Goal: Information Seeking & Learning: Learn about a topic

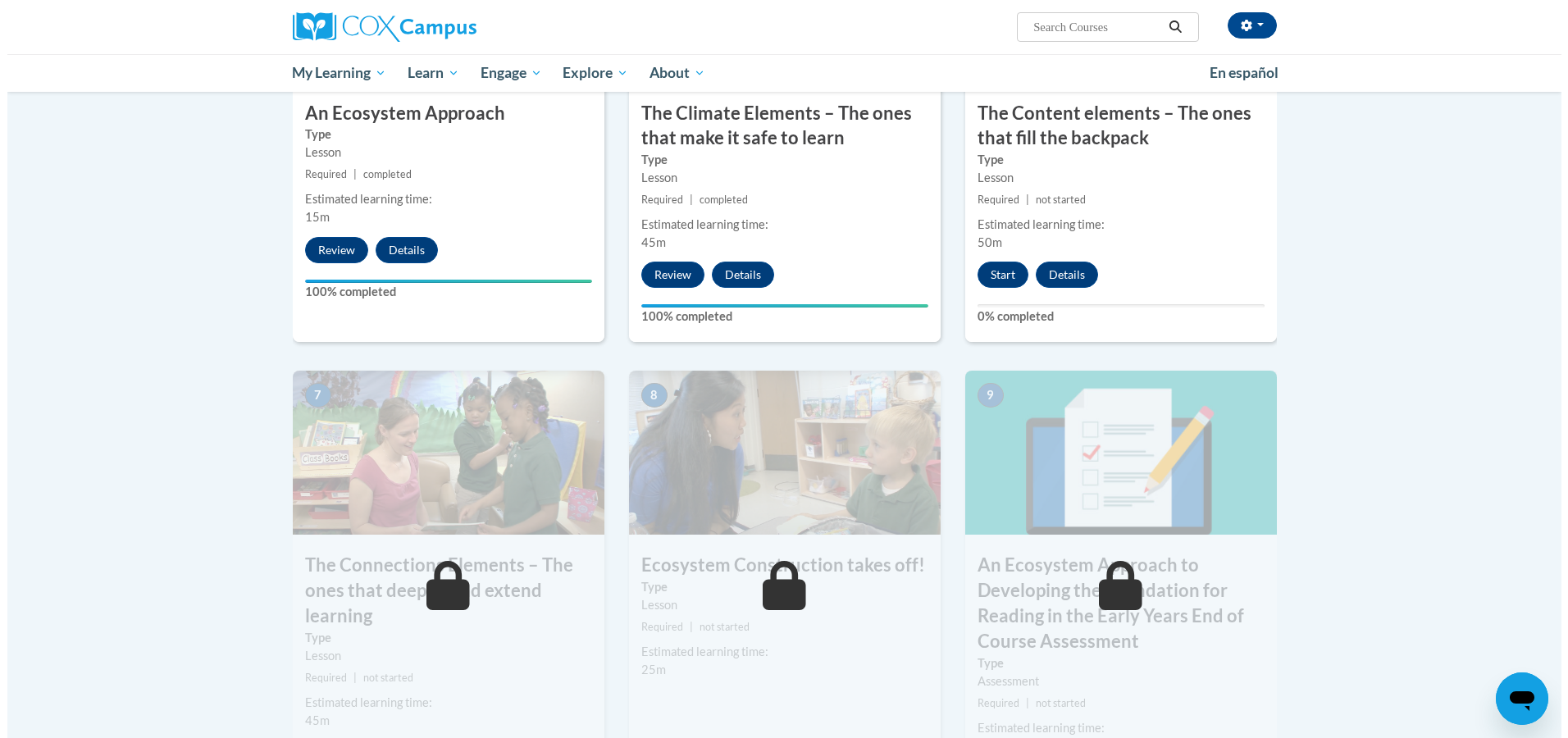
scroll to position [983, 0]
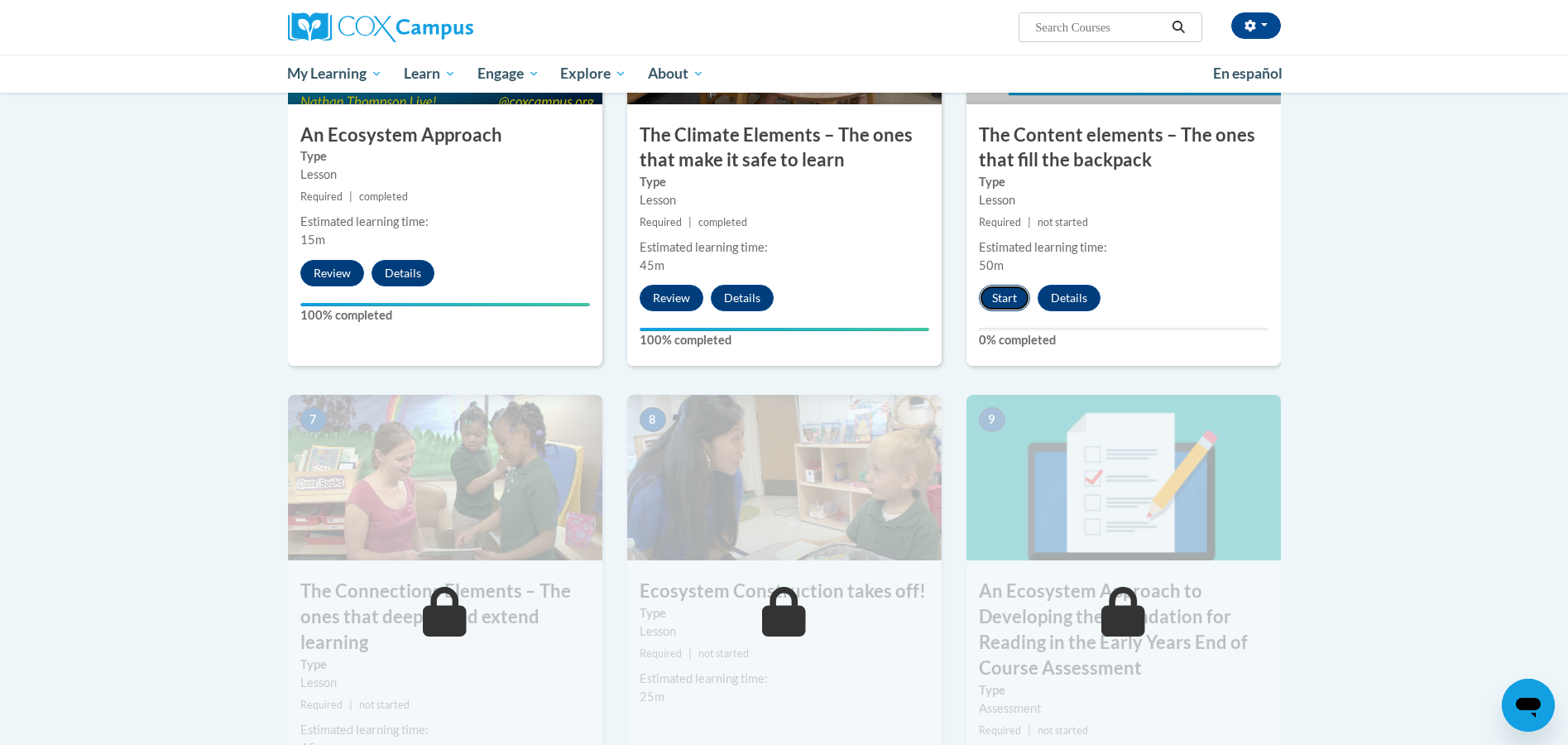
click at [999, 302] on button "Start" at bounding box center [1004, 298] width 51 height 27
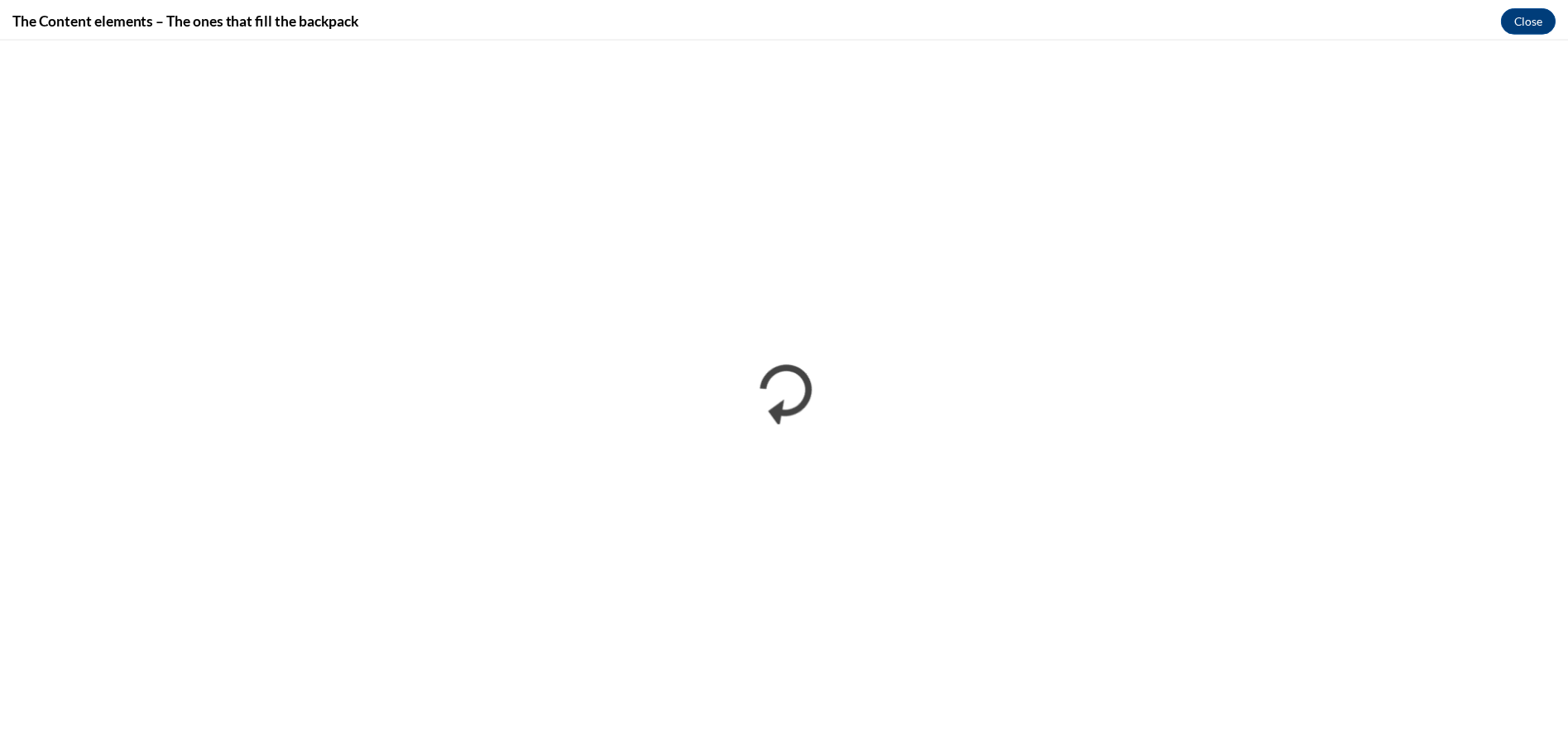
scroll to position [0, 0]
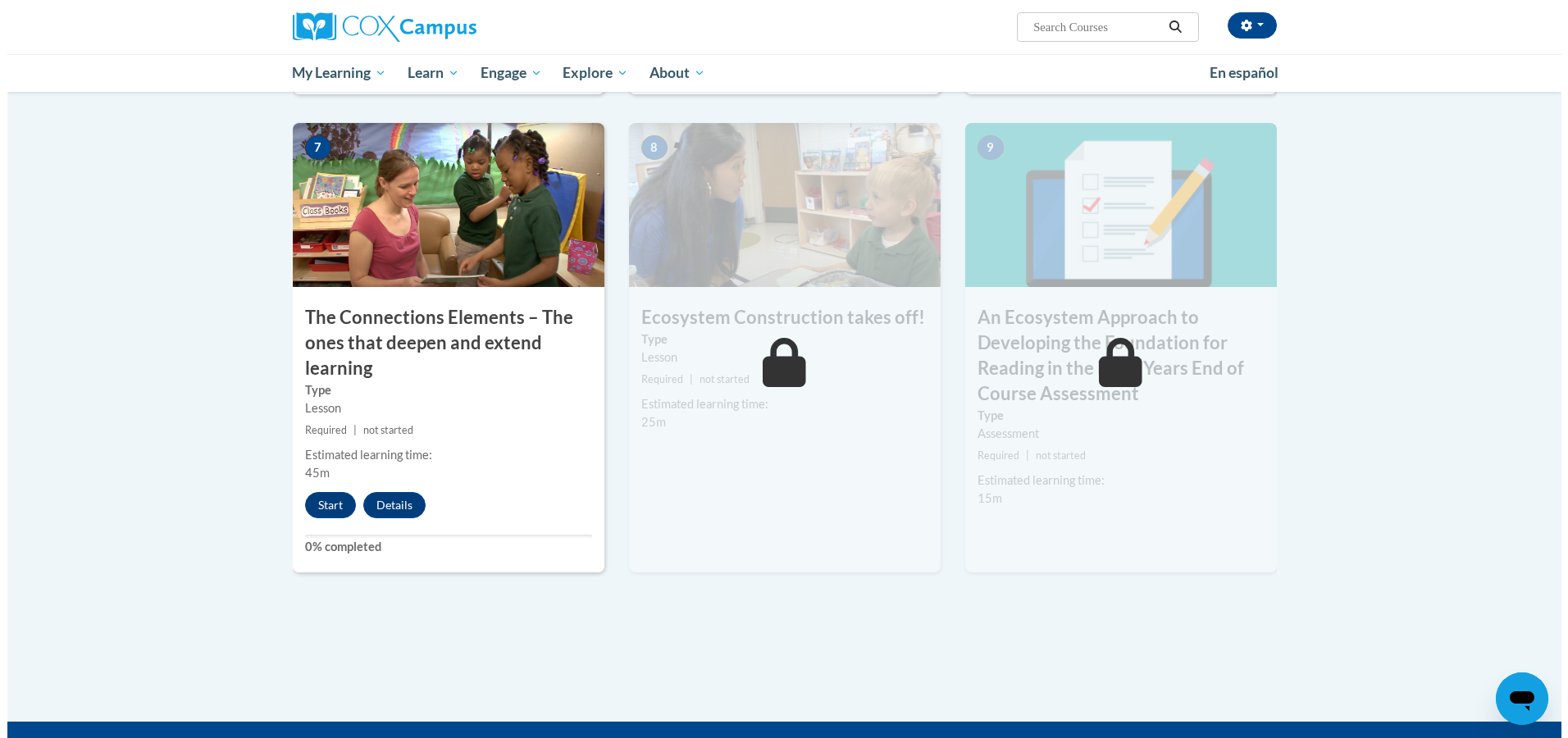
scroll to position [1229, 0]
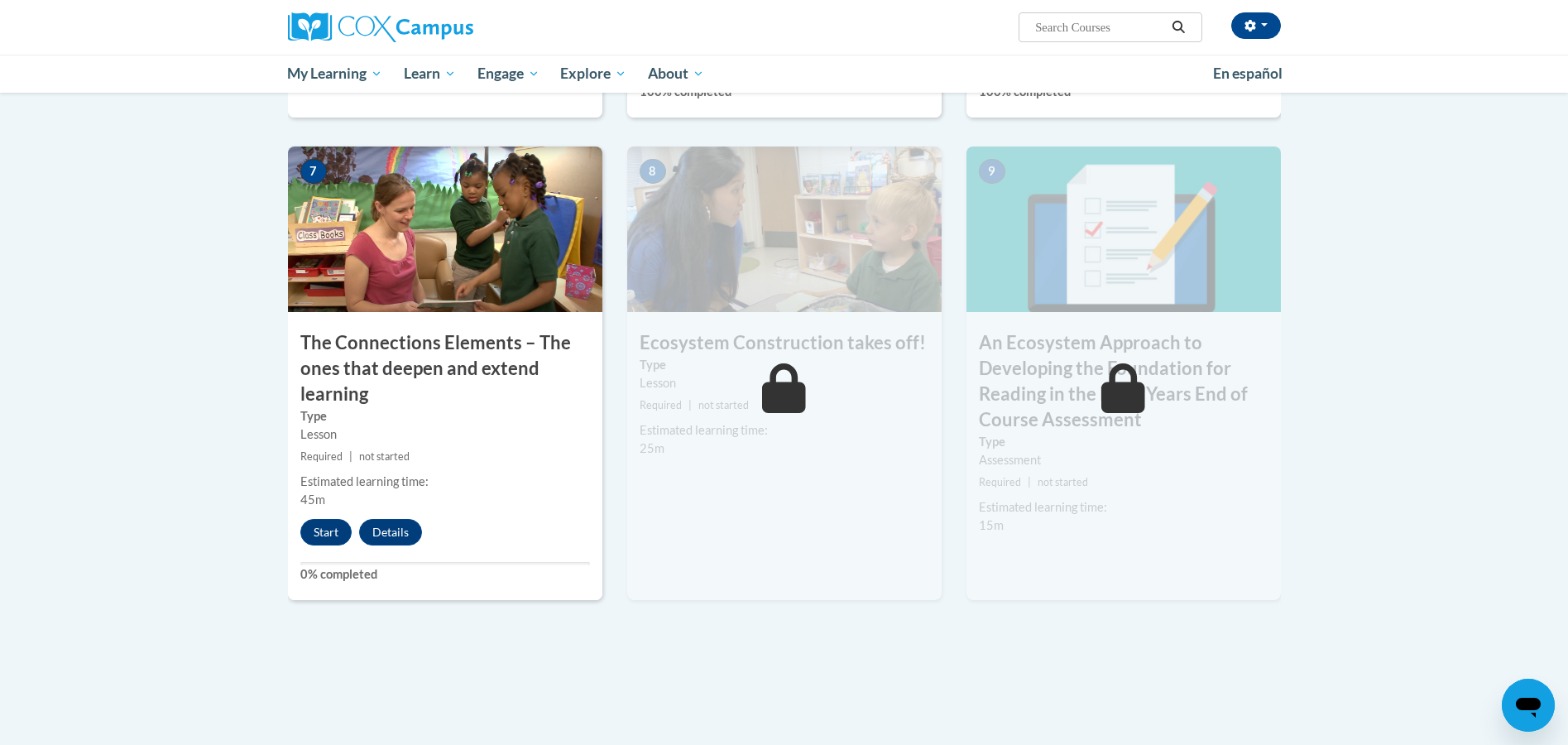
click at [794, 342] on h3 "Ecosystem Construction takes off!" at bounding box center [785, 343] width 315 height 26
click at [324, 531] on button "Start" at bounding box center [326, 532] width 51 height 27
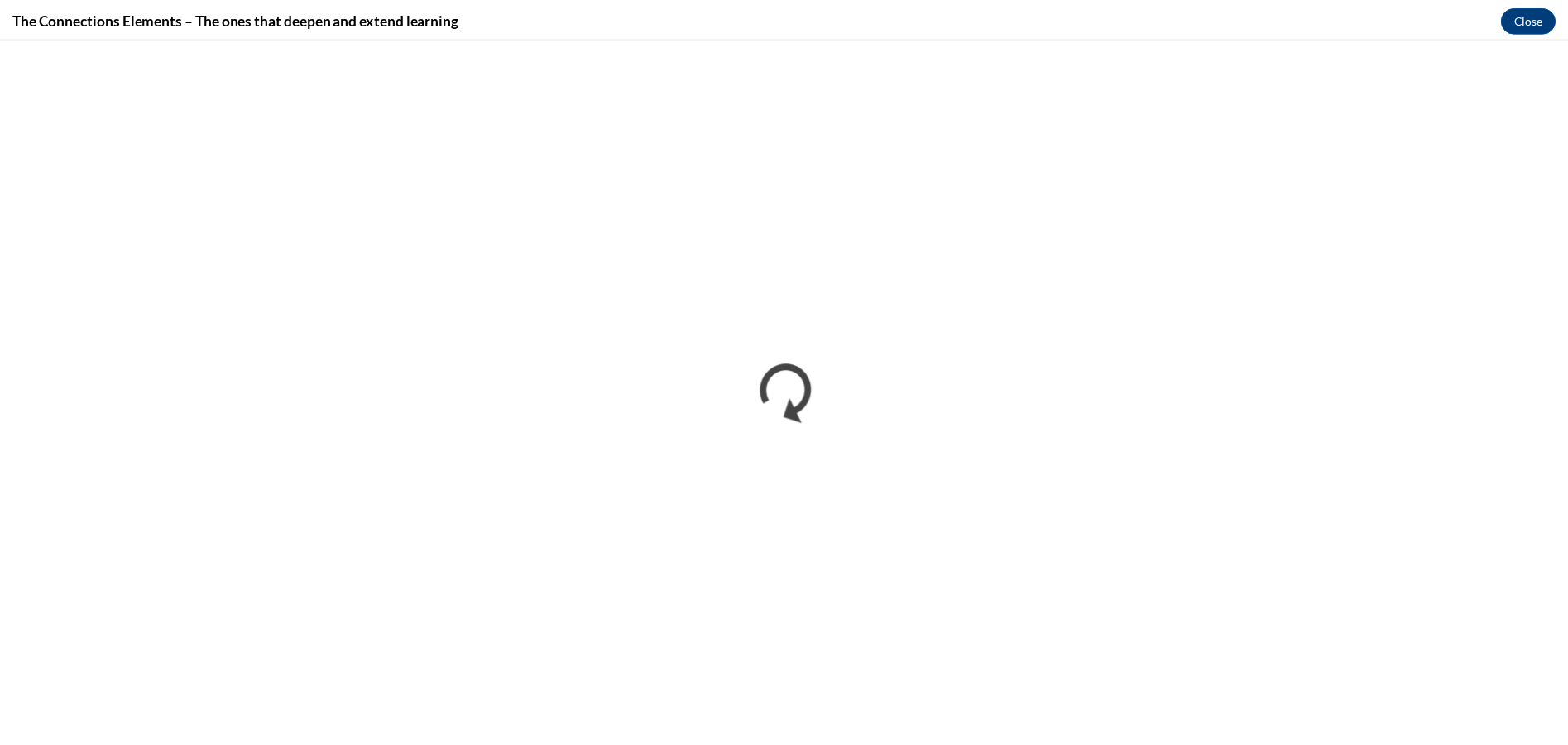
scroll to position [0, 0]
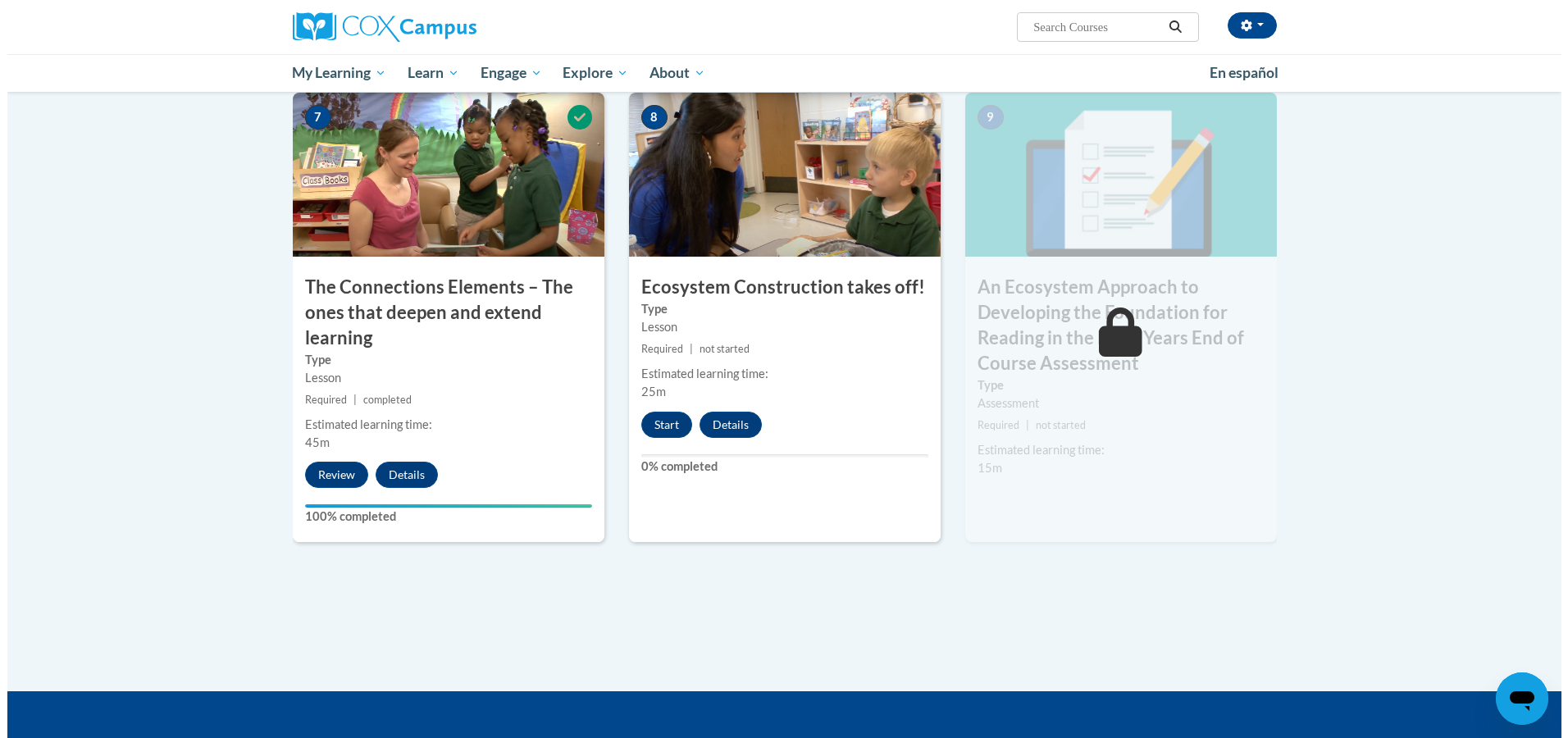
scroll to position [1311, 0]
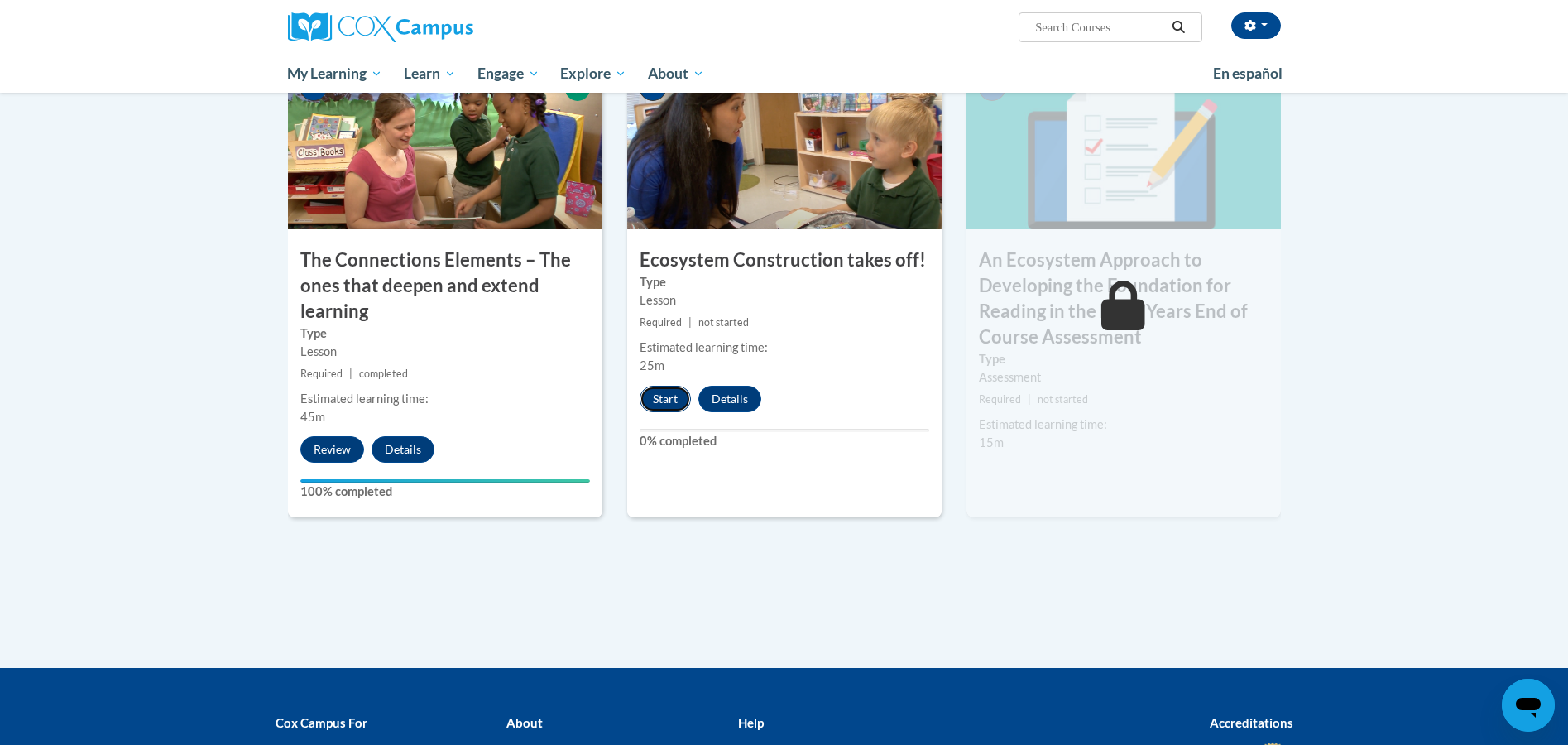
click at [671, 407] on button "Start" at bounding box center [666, 399] width 51 height 27
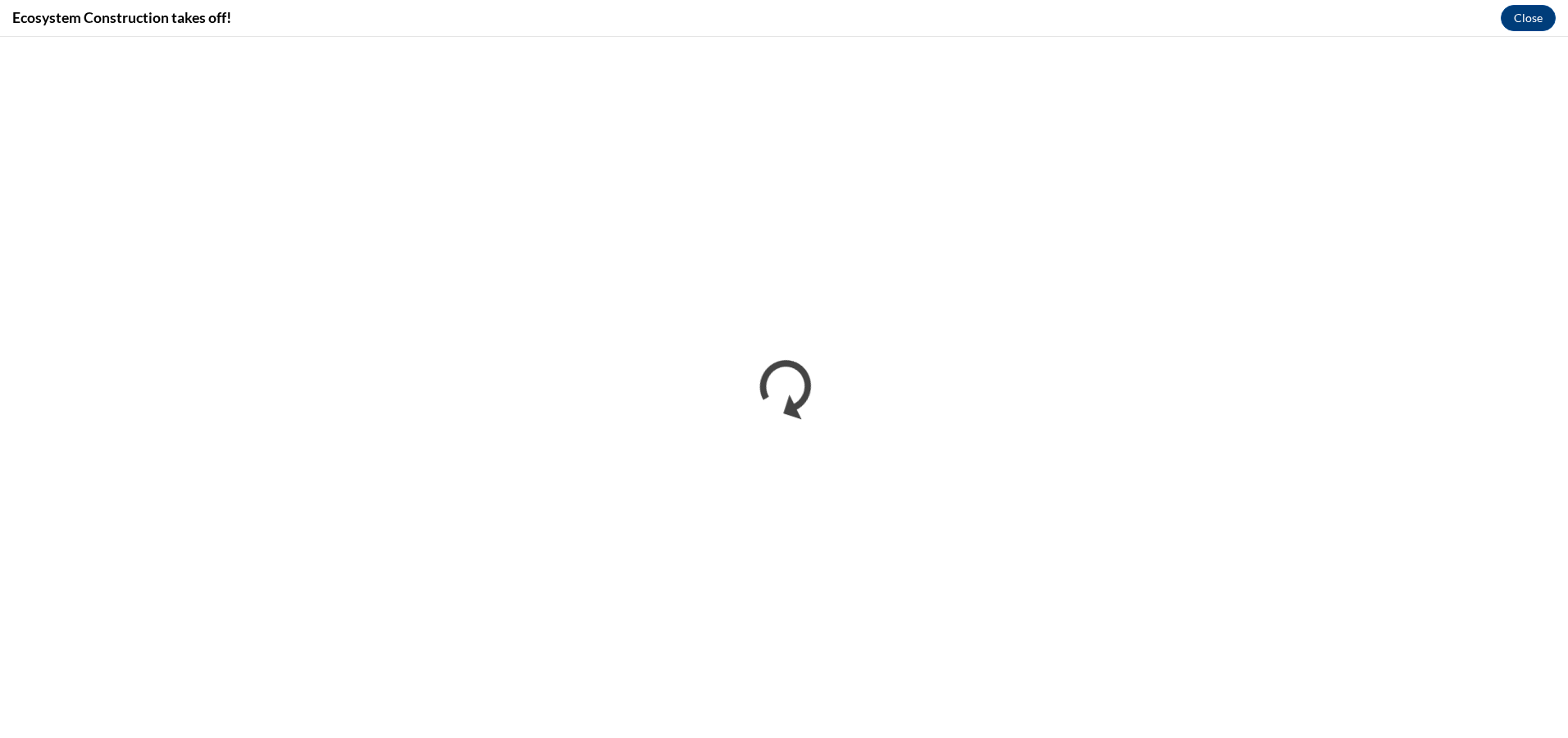
scroll to position [0, 0]
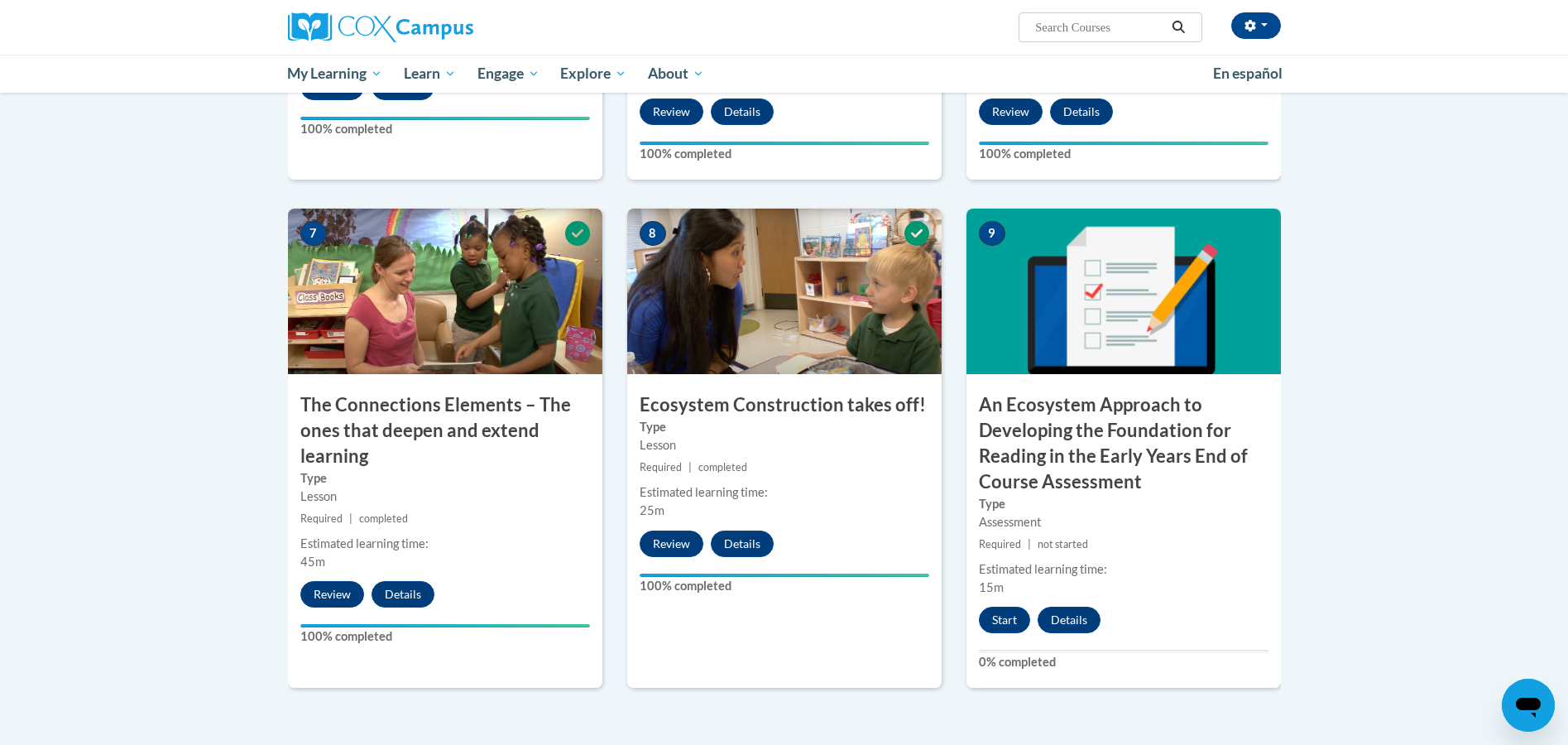
scroll to position [1324, 0]
